Goal: Task Accomplishment & Management: Manage account settings

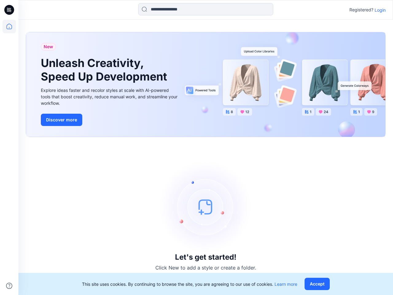
click at [197, 147] on div "Let's get started! Click New to add a style or create a folder." at bounding box center [206, 215] width 360 height 143
click at [10, 10] on icon at bounding box center [10, 10] width 2 height 0
click at [9, 26] on icon at bounding box center [9, 27] width 14 height 14
click at [9, 286] on icon at bounding box center [9, 285] width 6 height 6
click at [206, 9] on input at bounding box center [205, 9] width 135 height 12
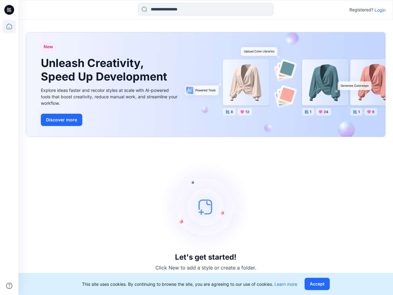
click at [380, 10] on p "Login" at bounding box center [380, 10] width 11 height 6
click at [318, 284] on button "Accept" at bounding box center [317, 284] width 25 height 12
